Goal: Task Accomplishment & Management: Manage account settings

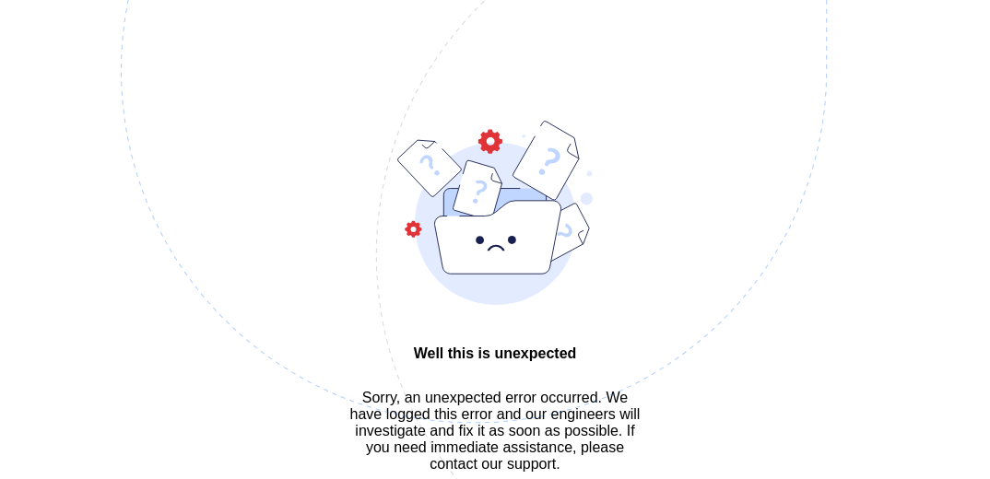
scroll to position [55, 0]
